Goal: Task Accomplishment & Management: Complete application form

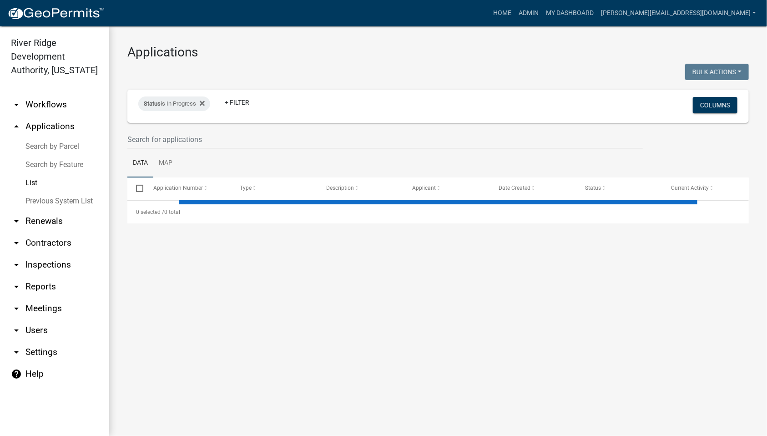
select select "1: 25"
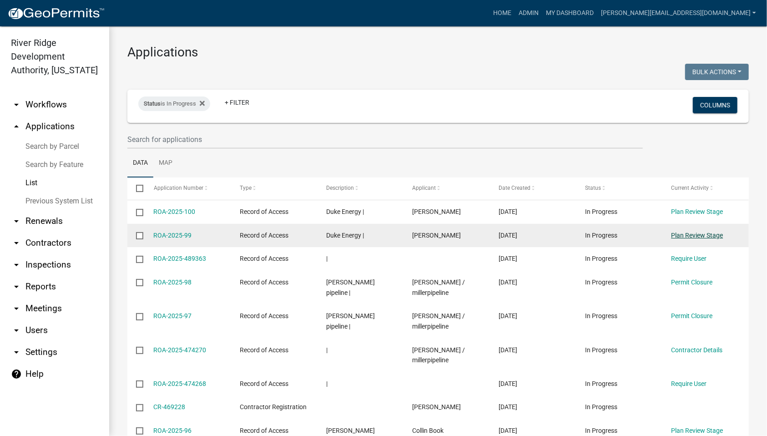
click at [683, 238] on link "Plan Review Stage" at bounding box center [697, 235] width 52 height 7
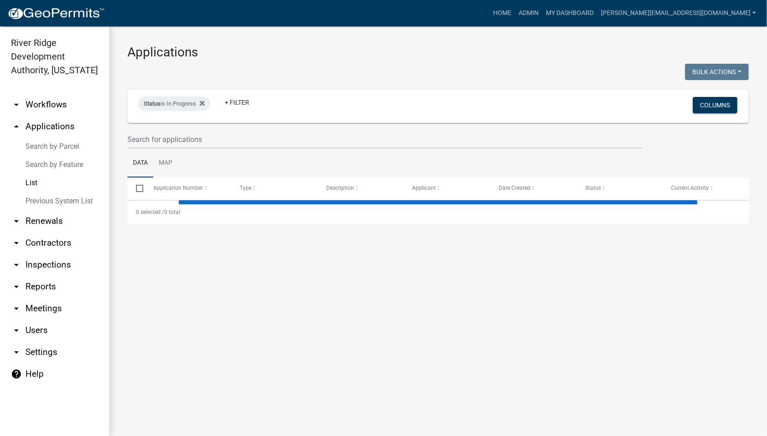
select select "1: 25"
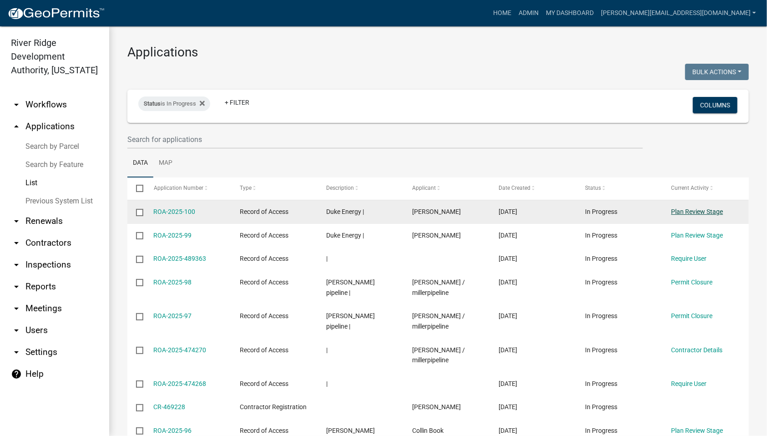
click at [675, 211] on link "Plan Review Stage" at bounding box center [697, 211] width 52 height 7
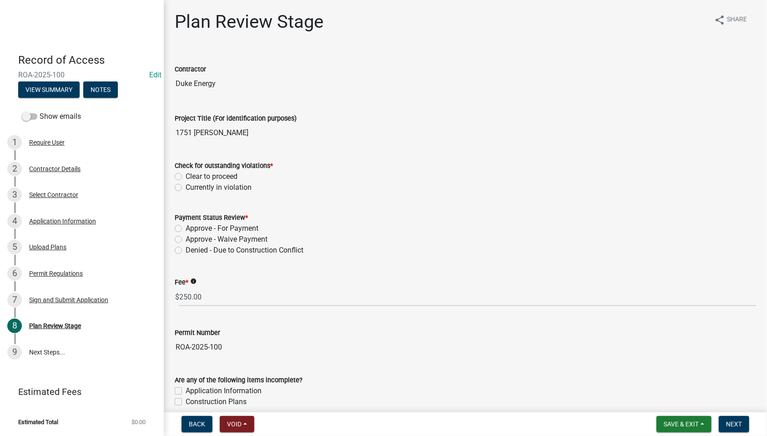
click at [213, 173] on label "Clear to proceed" at bounding box center [212, 176] width 52 height 11
click at [191, 173] on input "Clear to proceed" at bounding box center [189, 174] width 6 height 6
radio input "true"
click at [227, 238] on label "Approve - Waive Payment" at bounding box center [227, 239] width 82 height 11
click at [191, 238] on input "Approve - Waive Payment" at bounding box center [189, 237] width 6 height 6
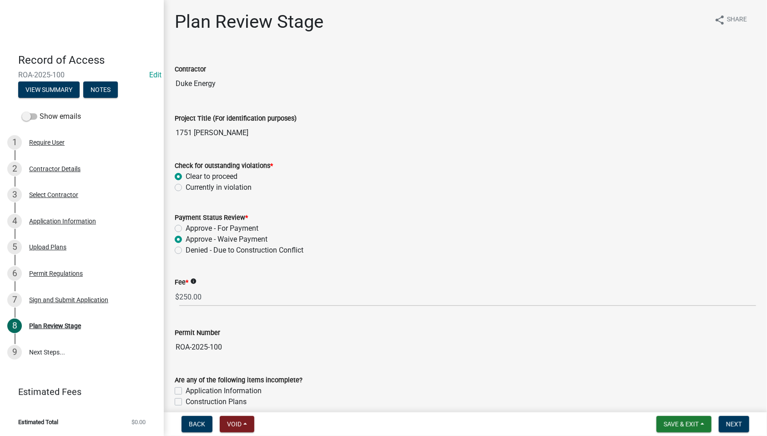
radio input "true"
click at [222, 299] on input "250.00" at bounding box center [467, 296] width 577 height 19
type input "0"
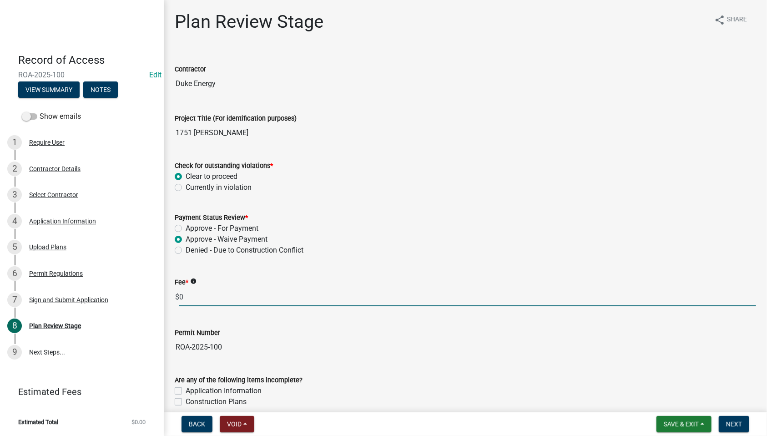
click at [333, 348] on input "ROA-2025-100" at bounding box center [465, 347] width 581 height 18
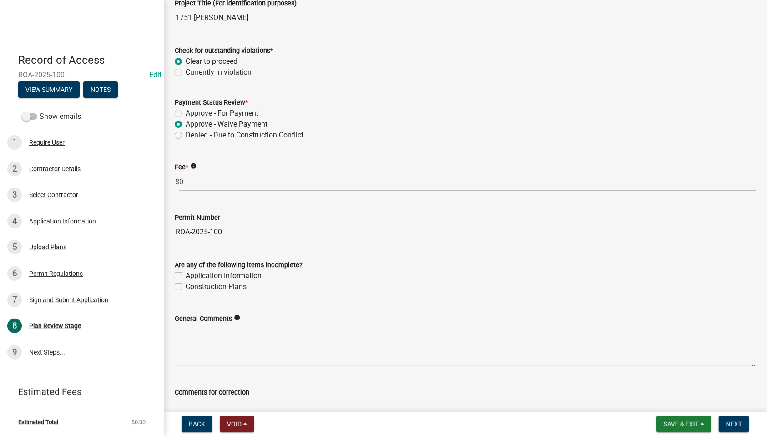
scroll to position [182, 0]
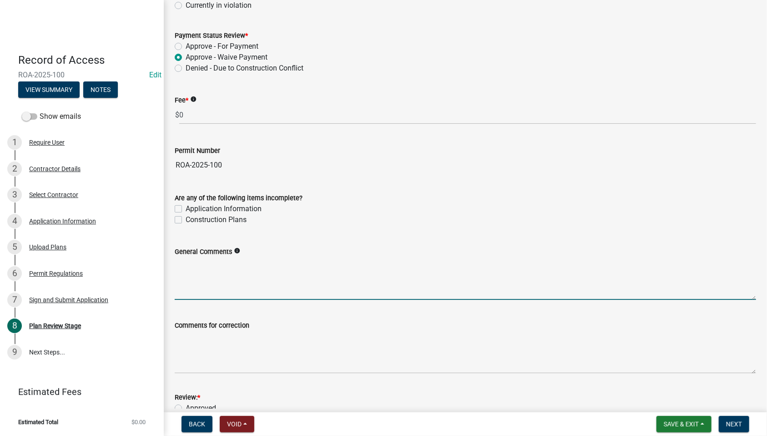
click at [259, 274] on textarea "General Comments" at bounding box center [465, 278] width 581 height 43
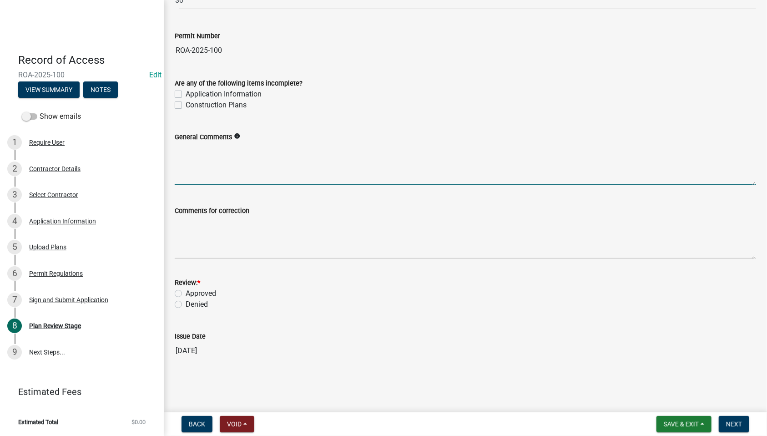
scroll to position [297, 0]
click at [209, 293] on label "Approved" at bounding box center [201, 293] width 30 height 11
click at [191, 293] on input "Approved" at bounding box center [189, 291] width 6 height 6
radio input "true"
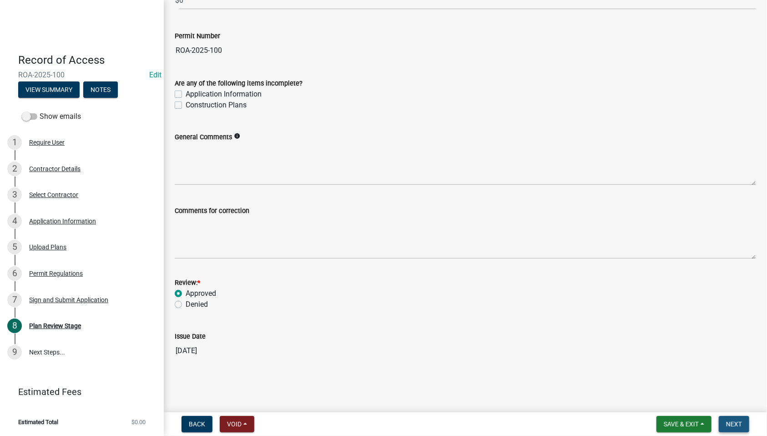
click at [735, 420] on span "Next" at bounding box center [734, 423] width 16 height 7
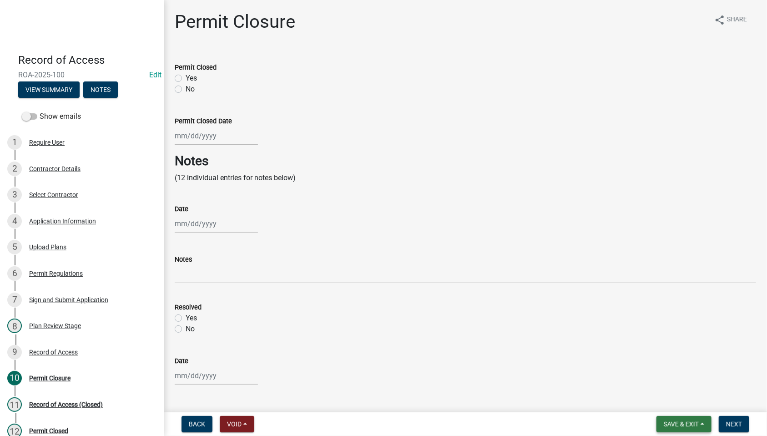
click at [680, 426] on span "Save & Exit" at bounding box center [681, 423] width 35 height 7
click at [679, 406] on button "Save & Exit" at bounding box center [675, 400] width 73 height 22
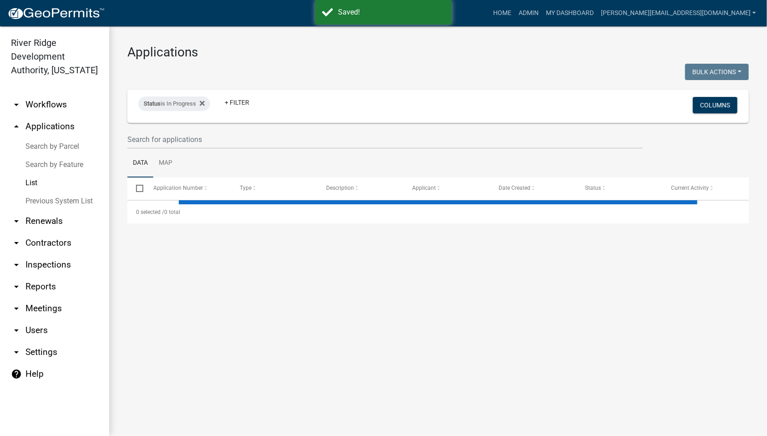
select select "1: 25"
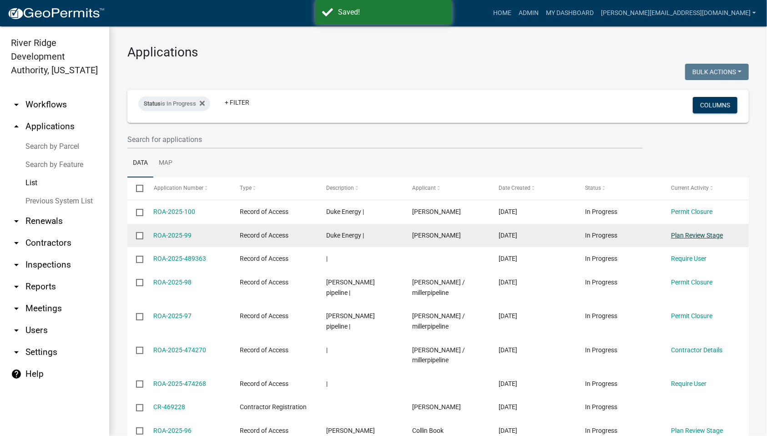
click at [688, 235] on link "Plan Review Stage" at bounding box center [697, 235] width 52 height 7
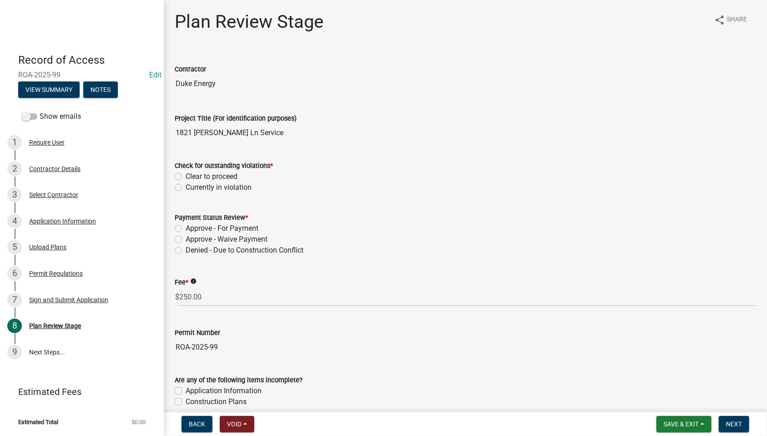
click at [230, 178] on label "Clear to proceed" at bounding box center [212, 176] width 52 height 11
click at [191, 177] on input "Clear to proceed" at bounding box center [189, 174] width 6 height 6
radio input "true"
click at [235, 241] on label "Approve - Waive Payment" at bounding box center [227, 239] width 82 height 11
click at [191, 240] on input "Approve - Waive Payment" at bounding box center [189, 237] width 6 height 6
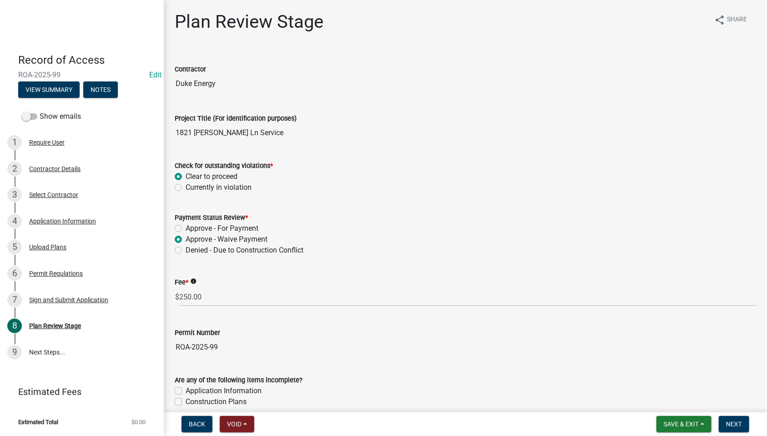
radio input "true"
click at [216, 297] on input "250.00" at bounding box center [467, 296] width 577 height 19
type input "0"
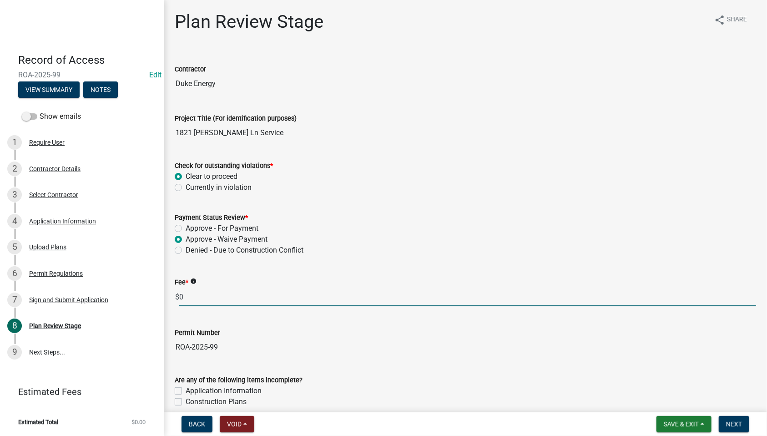
click at [329, 364] on form "Are any of the following items incomplete? Application Information Construction…" at bounding box center [465, 385] width 581 height 44
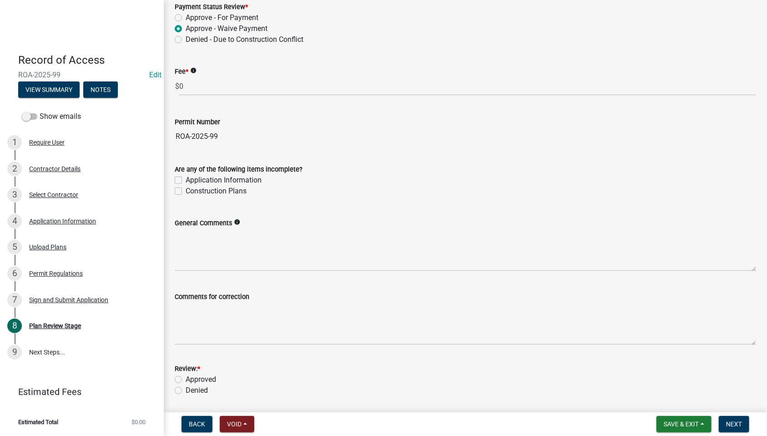
scroll to position [273, 0]
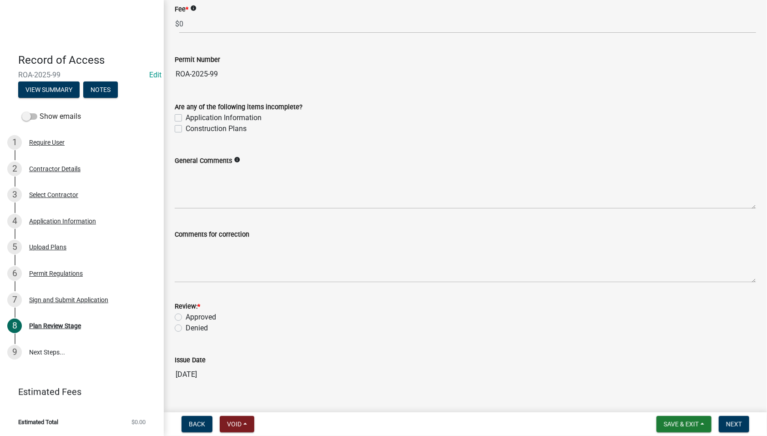
click at [207, 318] on label "Approved" at bounding box center [201, 317] width 30 height 11
click at [191, 317] on input "Approved" at bounding box center [189, 315] width 6 height 6
radio input "true"
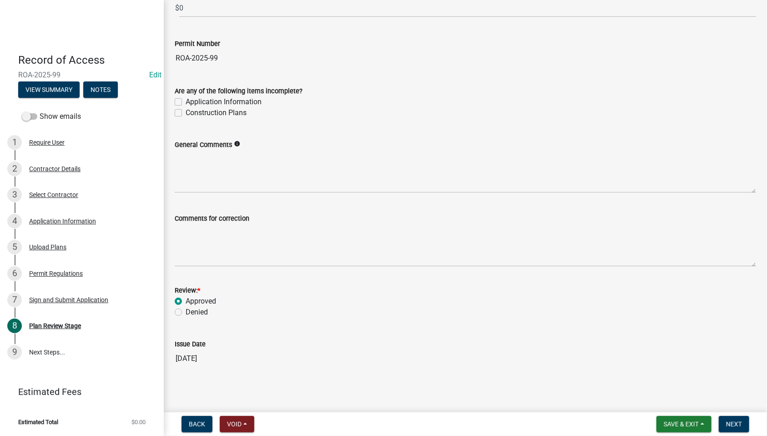
scroll to position [297, 0]
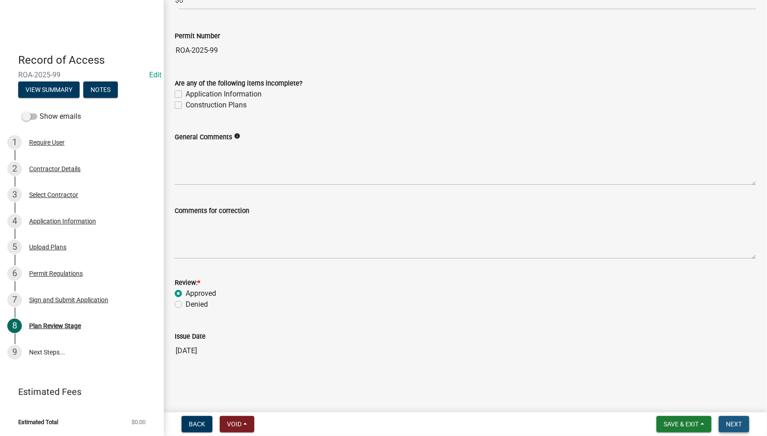
click at [741, 421] on span "Next" at bounding box center [734, 423] width 16 height 7
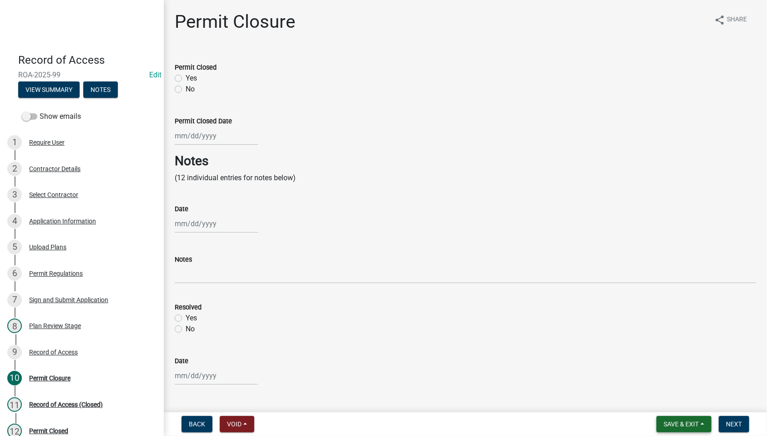
click at [688, 421] on span "Save & Exit" at bounding box center [681, 423] width 35 height 7
click at [680, 401] on button "Save & Exit" at bounding box center [675, 400] width 73 height 22
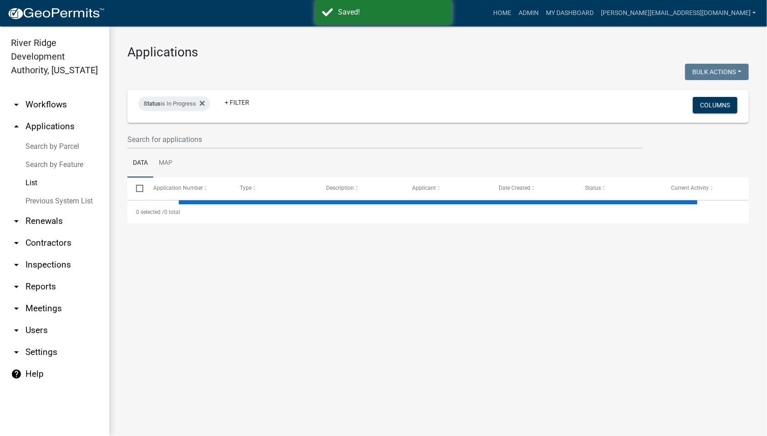
select select "1: 25"
